Goal: Task Accomplishment & Management: Use online tool/utility

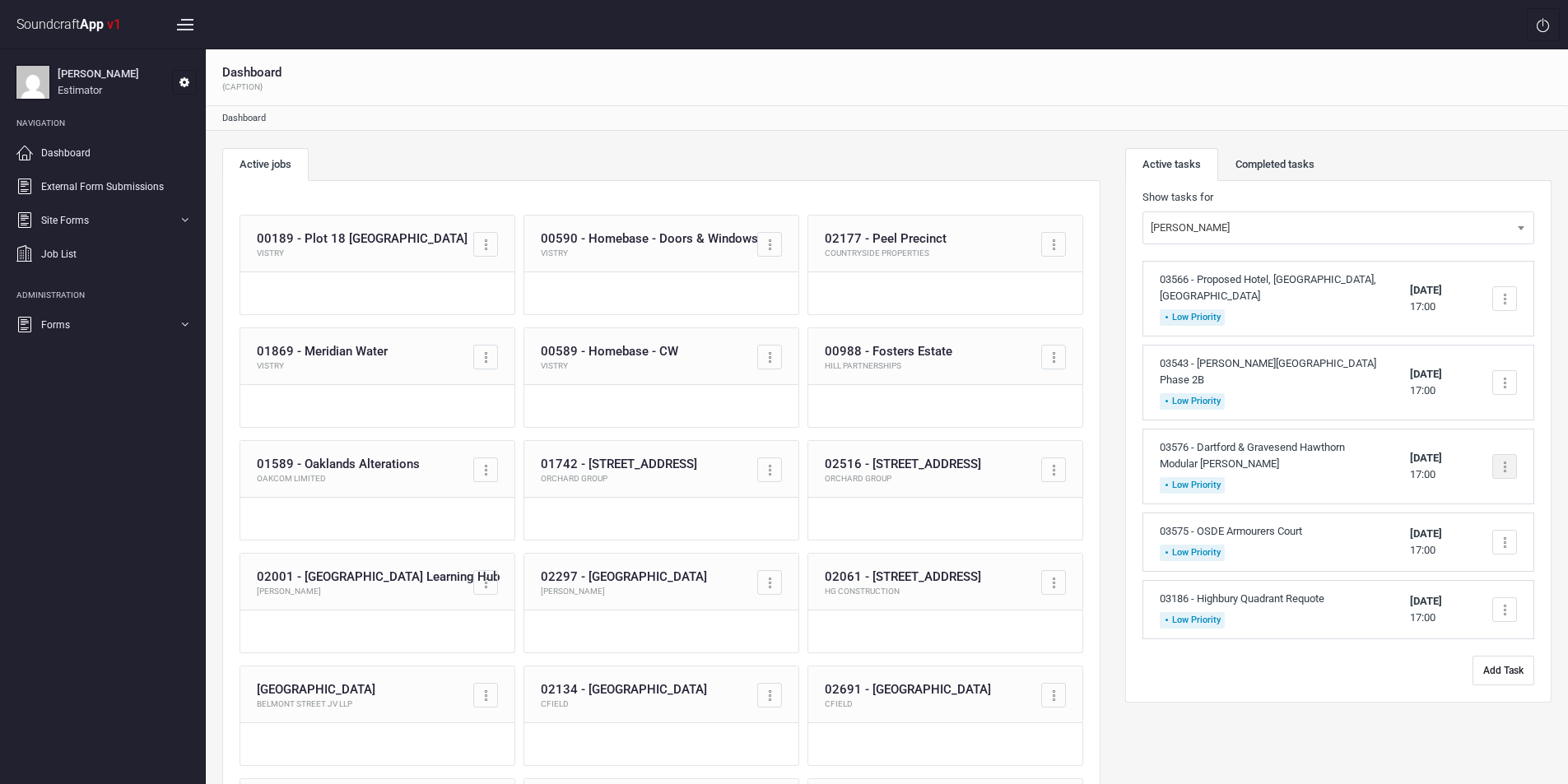
click at [1506, 454] on div at bounding box center [1504, 466] width 25 height 25
click at [1421, 497] on link "Complete task" at bounding box center [1434, 506] width 163 height 33
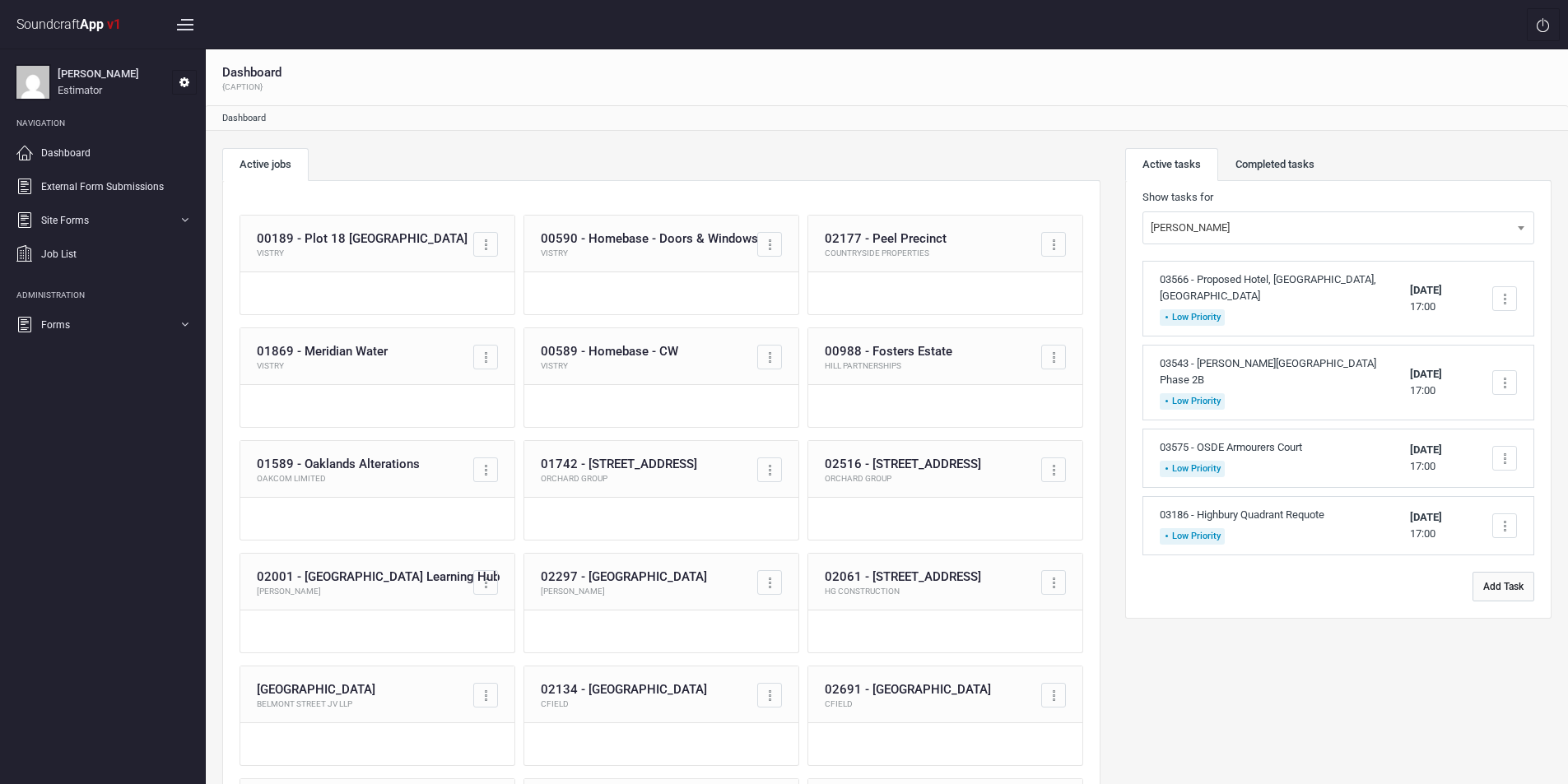
click at [1497, 572] on button "Add Task" at bounding box center [1503, 587] width 62 height 29
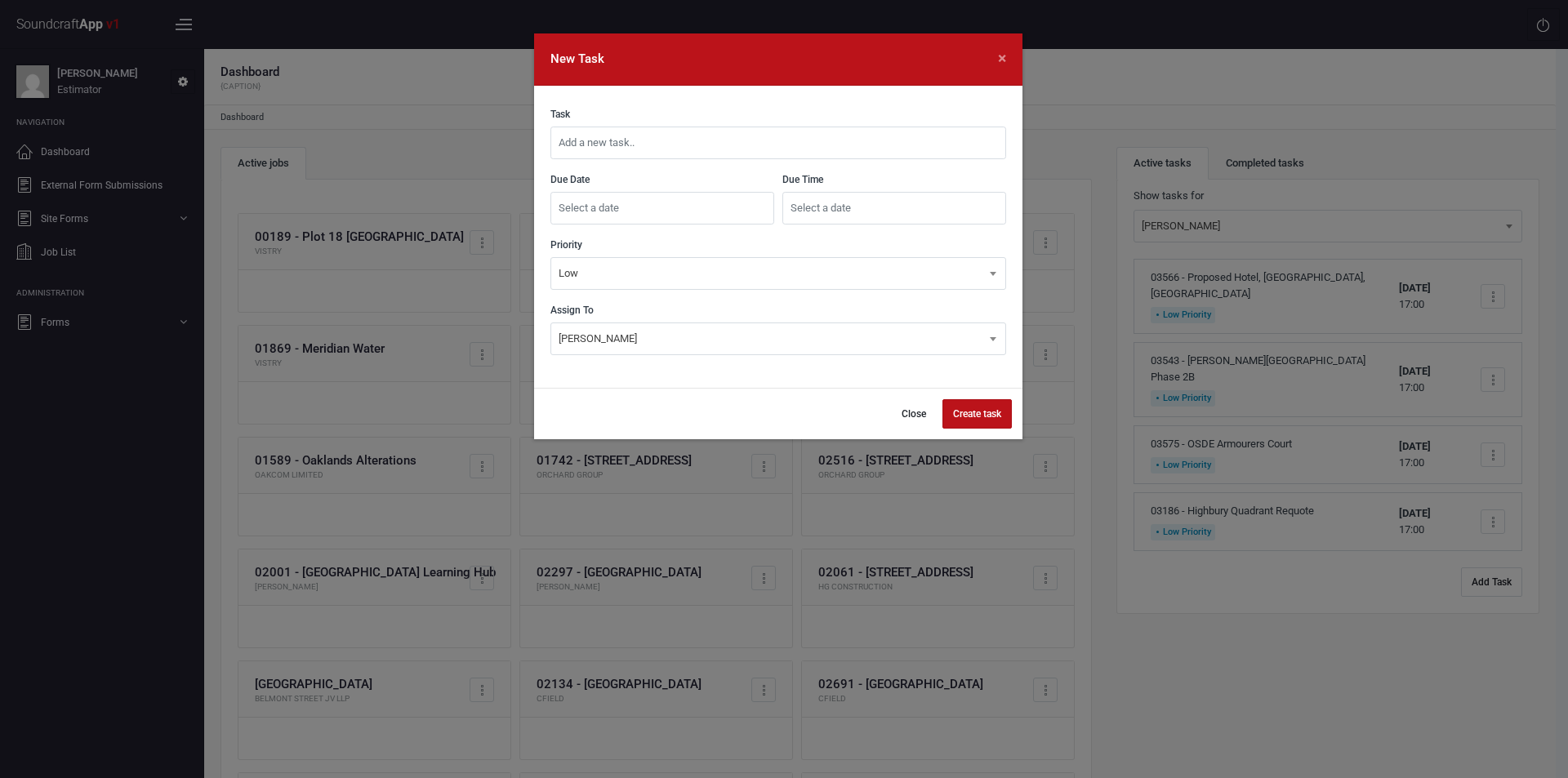
click at [648, 143] on input "text" at bounding box center [779, 143] width 456 height 32
type input "03374 - [GEOGRAPHIC_DATA] [GEOGRAPHIC_DATA] Requote"
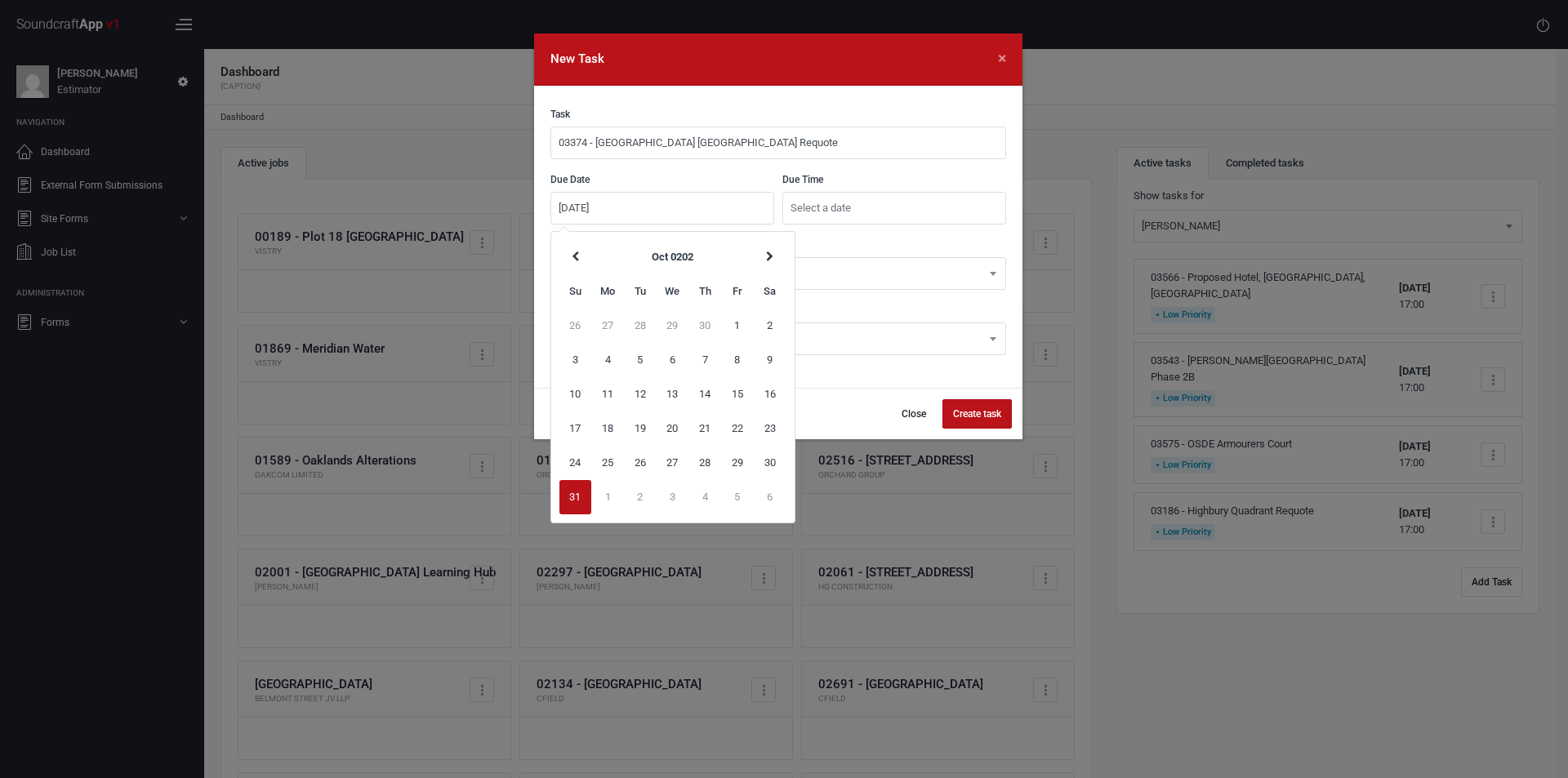
type input "[DATE]"
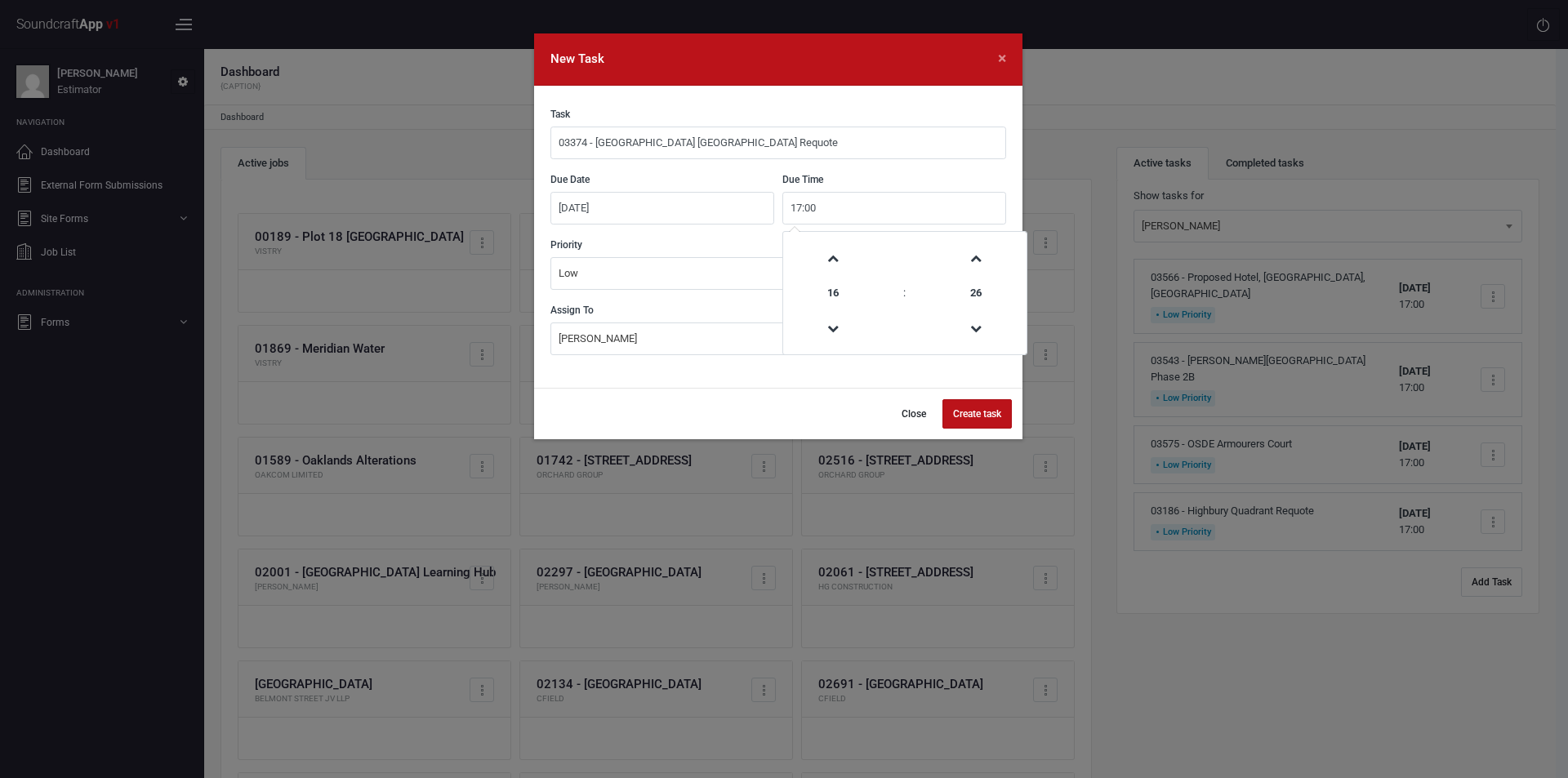
type input "17:00"
click at [981, 411] on button "Create task" at bounding box center [977, 414] width 69 height 29
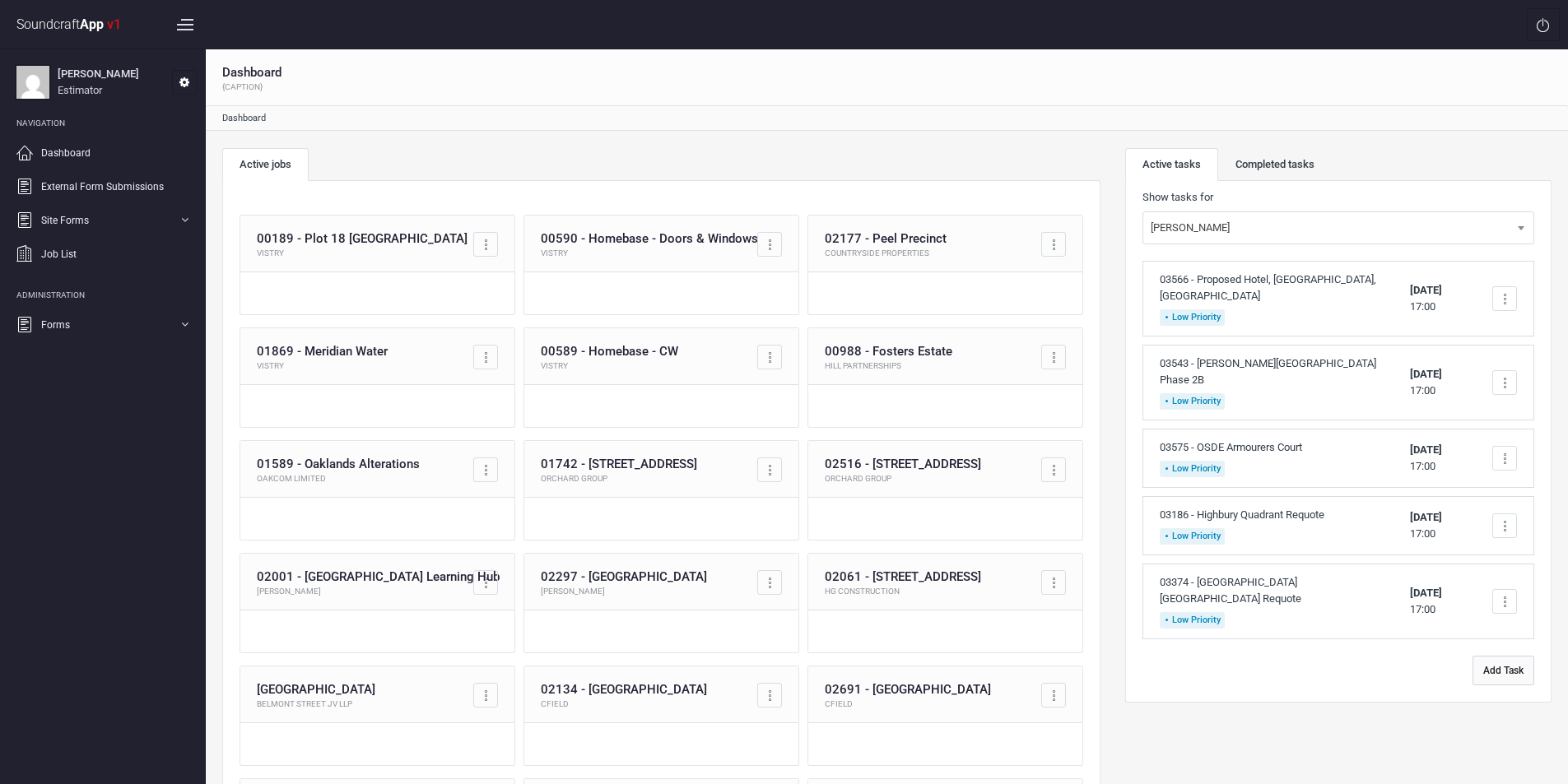
click at [1496, 661] on button "Add Task" at bounding box center [1503, 670] width 62 height 29
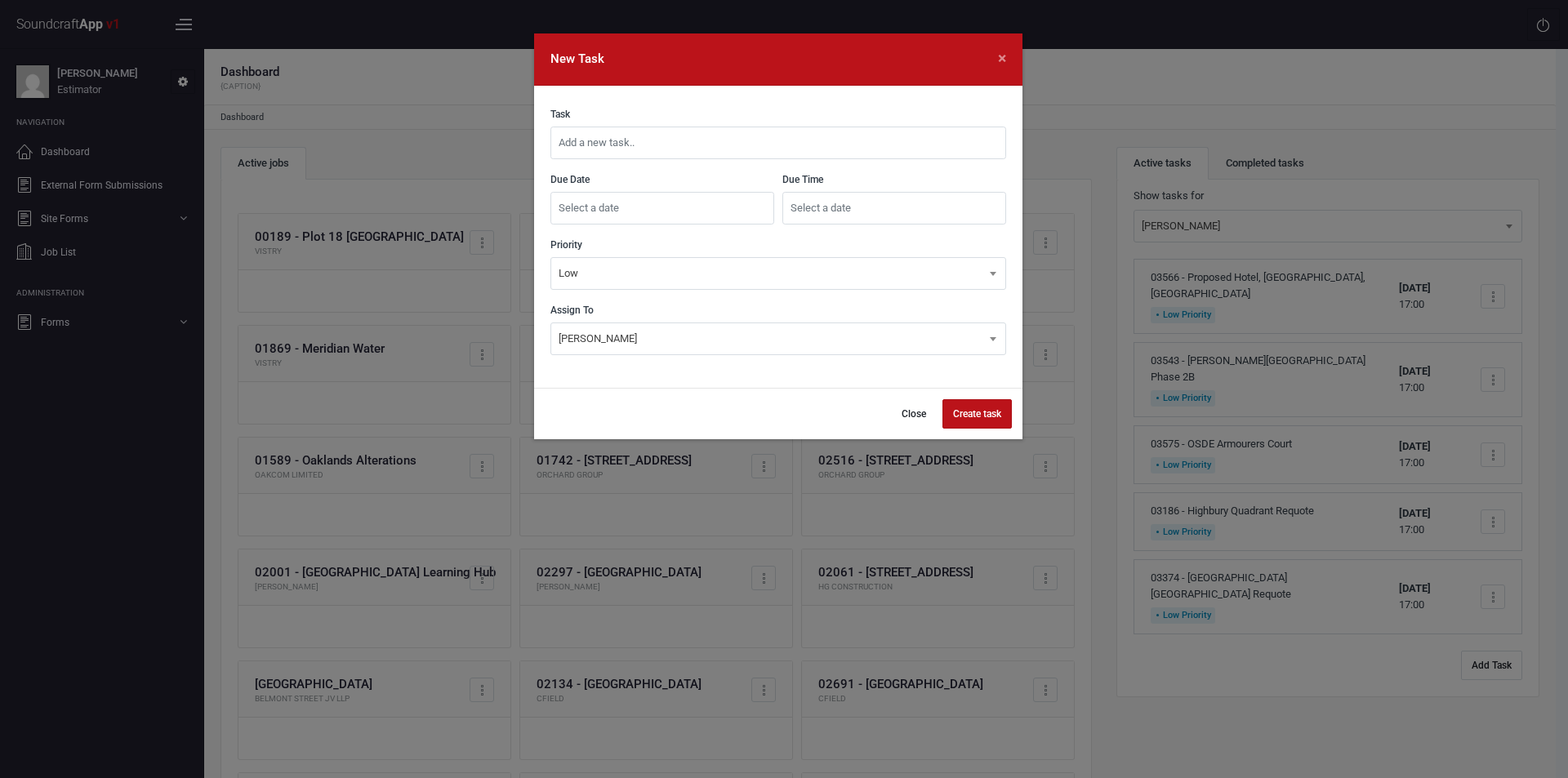
click at [854, 143] on input "text" at bounding box center [779, 143] width 456 height 32
type input "03545 - Fusiliers Way, Warwick Requote With Canopies"
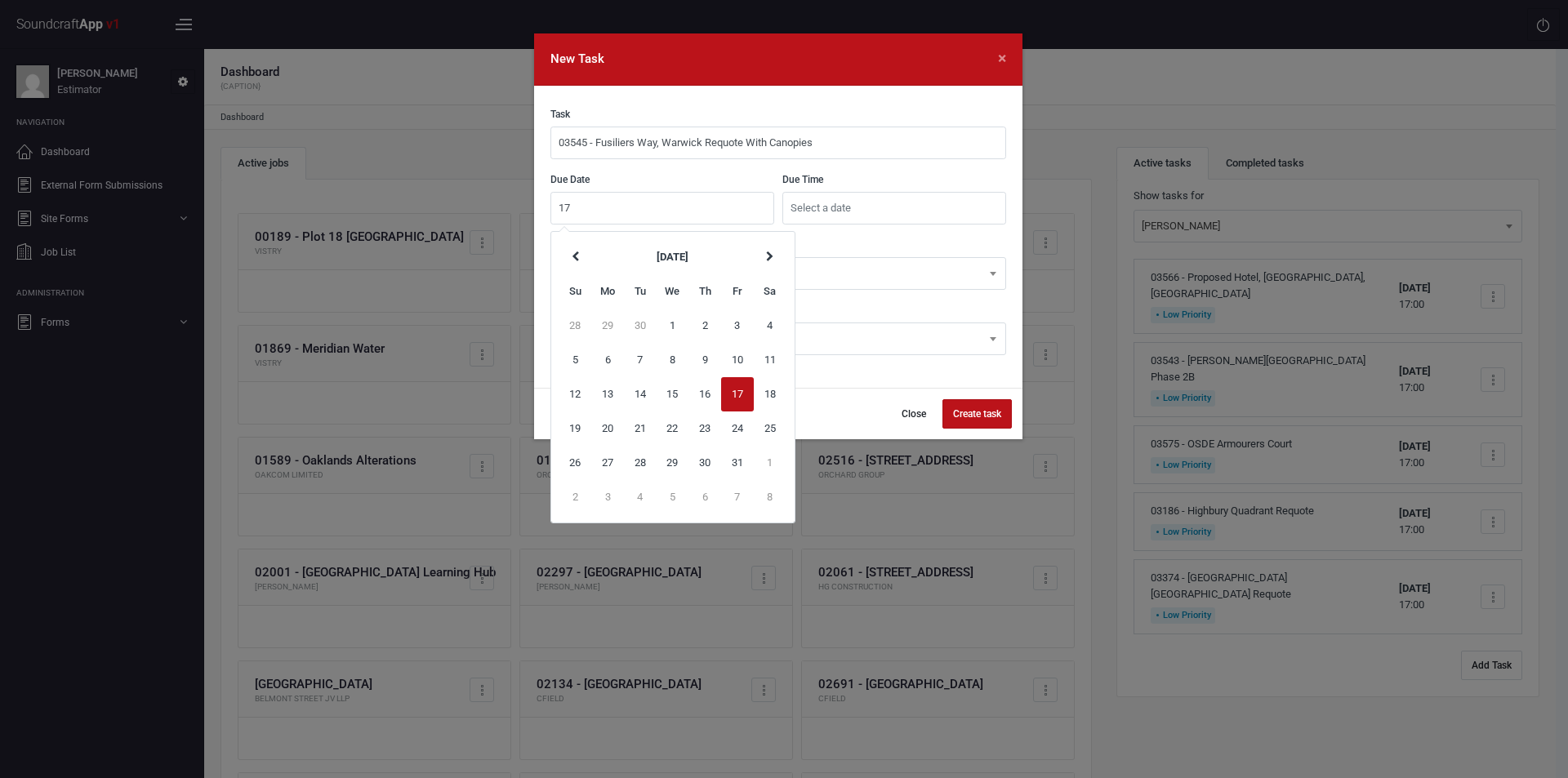
type input "1"
type input "[DATE]"
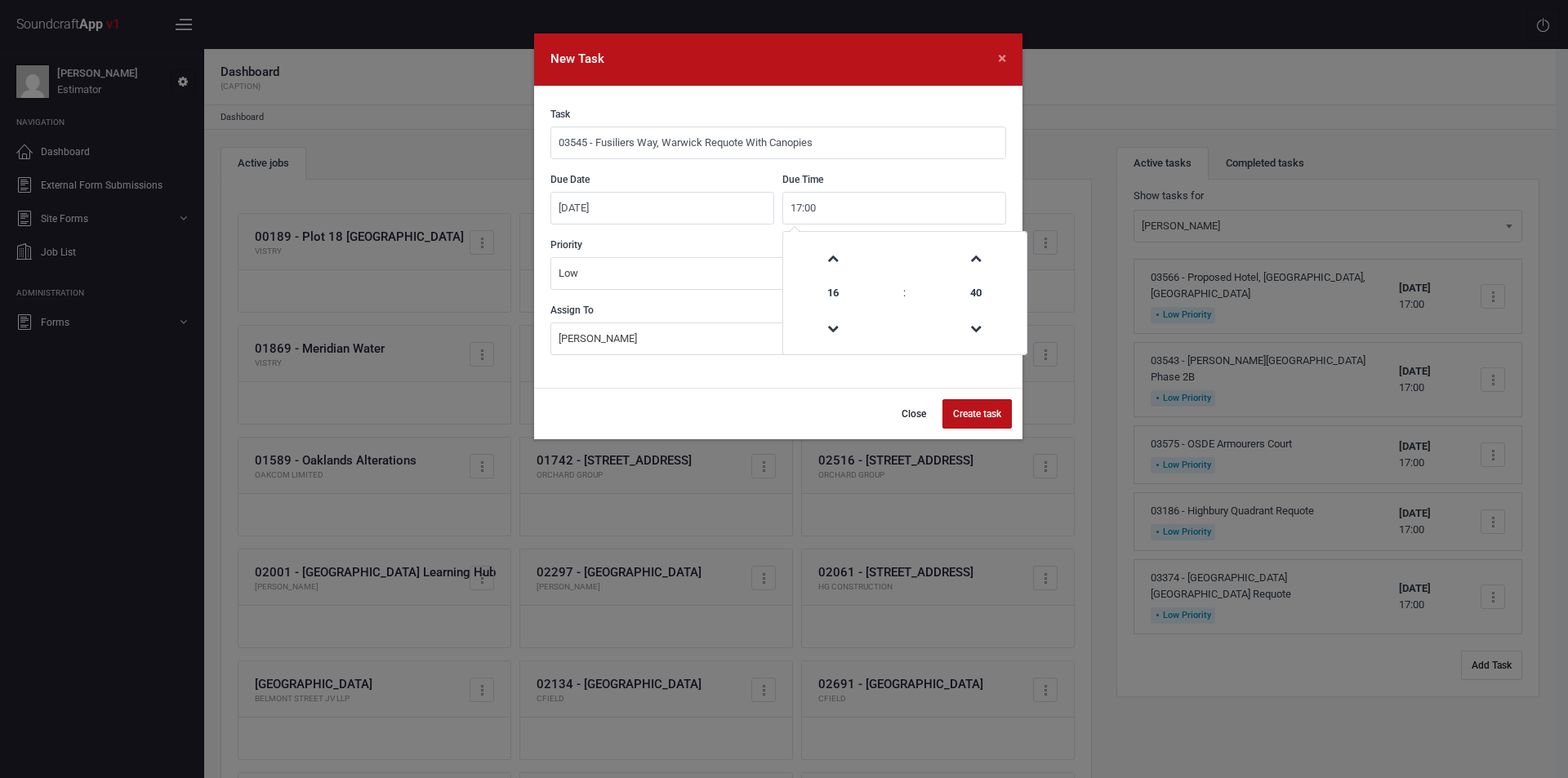
type input "17:00"
click at [976, 414] on button "Create task" at bounding box center [977, 414] width 69 height 29
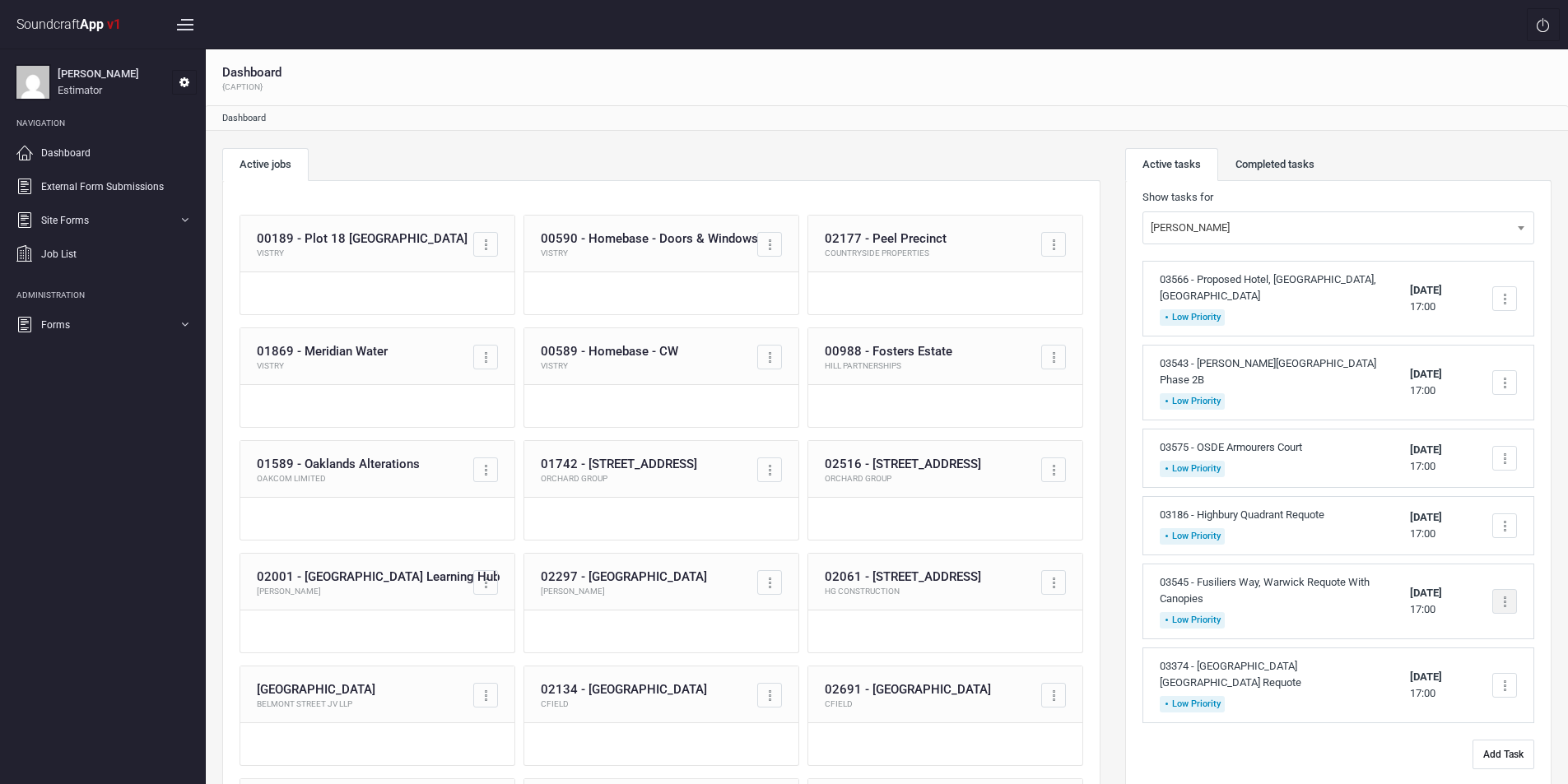
click at [1497, 590] on div at bounding box center [1504, 602] width 25 height 25
click at [1421, 669] on link "Edit task" at bounding box center [1434, 685] width 163 height 33
type input "03545 - Fusiliers Way, Warwick Requote With Canopies"
type input "[DATE]"
type input "17:00"
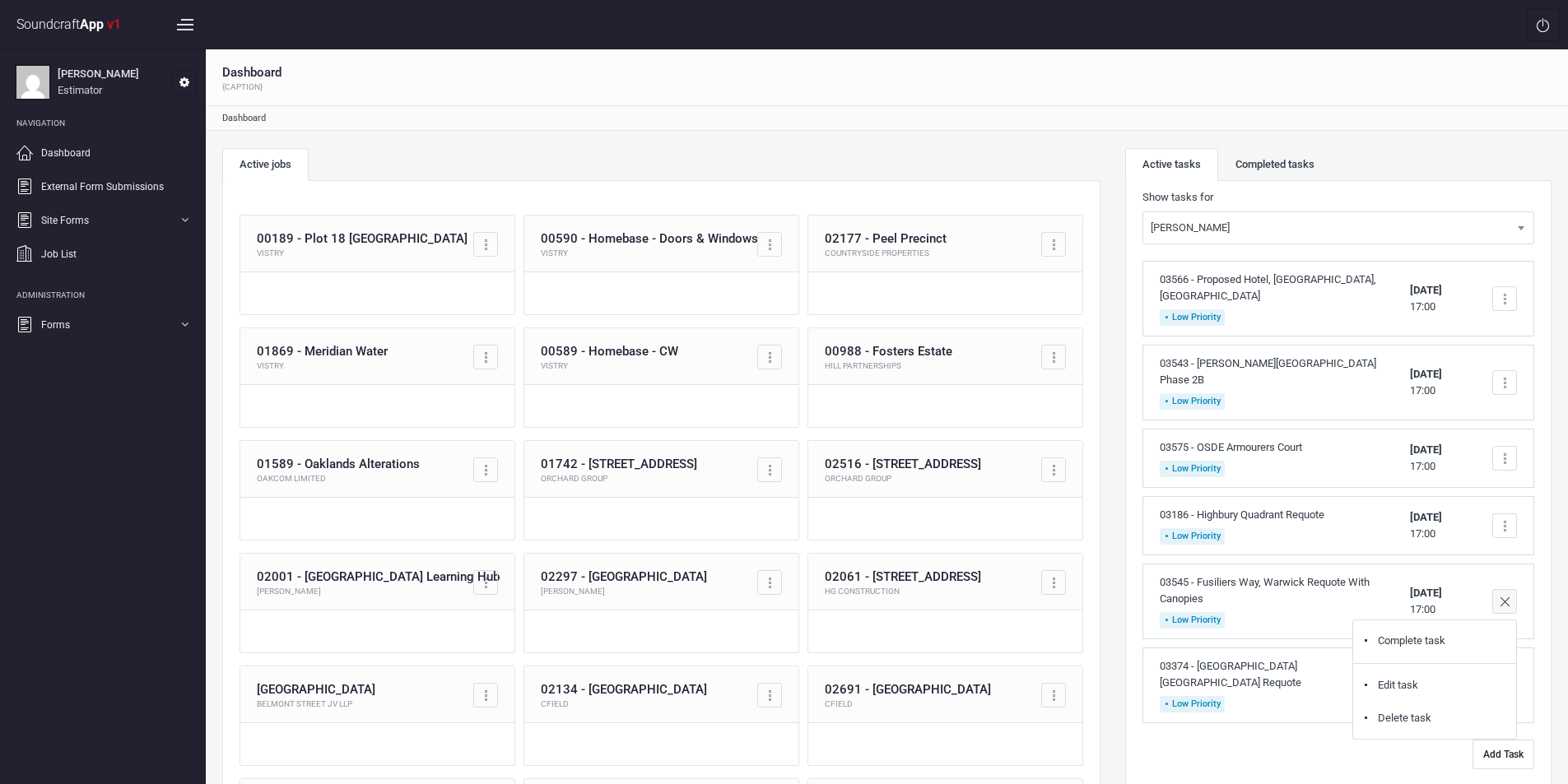
select select "18"
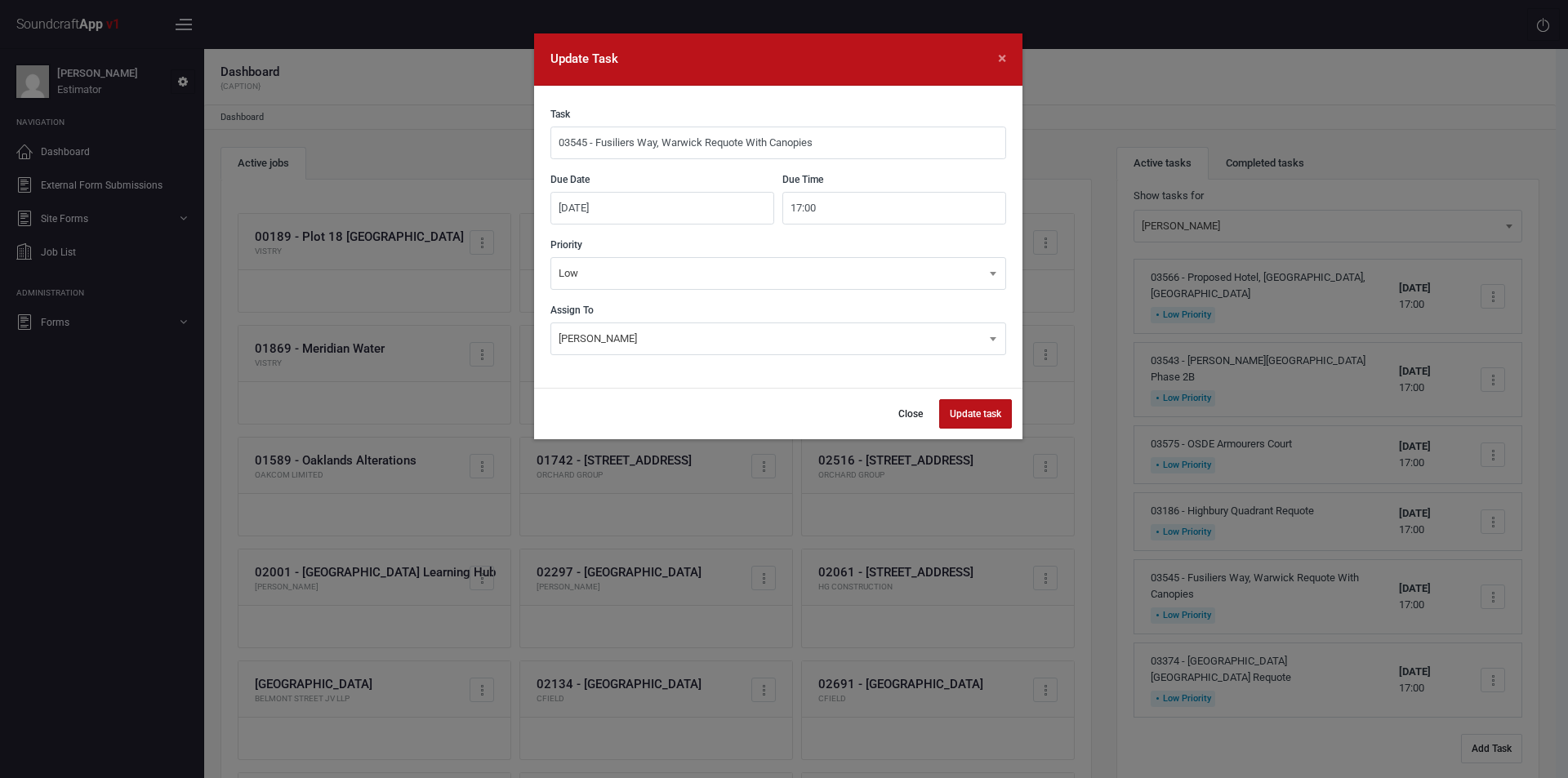
click at [830, 142] on input "03545 - Fusiliers Way, Warwick Requote With Canopies" at bounding box center [779, 143] width 456 height 32
type input "03545 - Fusiliers Way, Warwick Requote With Canopies, Teleflex and Trickle Vents"
click at [967, 404] on button "Update task" at bounding box center [975, 414] width 73 height 29
